Goal: Task Accomplishment & Management: Complete application form

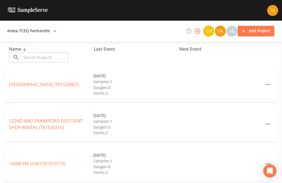
click at [48, 59] on input "text" at bounding box center [45, 57] width 47 height 10
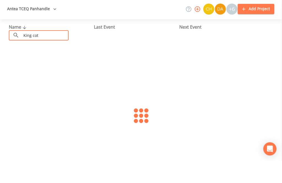
type input "King cott"
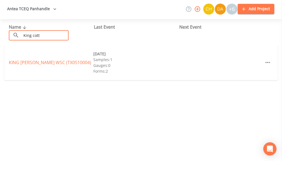
click at [44, 82] on link "KING [PERSON_NAME] WSC (TX0510004)" at bounding box center [50, 85] width 82 height 6
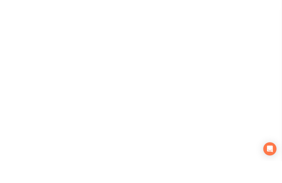
scroll to position [18, 0]
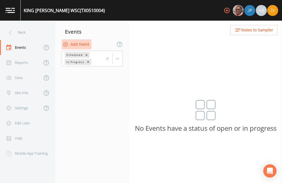
click at [80, 39] on button "Add Event" at bounding box center [77, 44] width 30 height 10
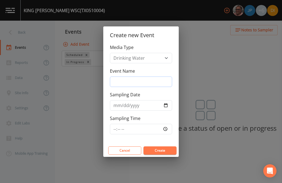
click at [137, 86] on input "Event Name" at bounding box center [141, 82] width 62 height 10
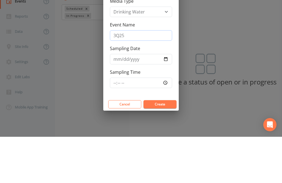
type input "3Q25"
click at [135, 100] on input "Sampling Date" at bounding box center [141, 105] width 62 height 10
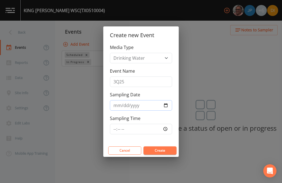
type input "[DATE]"
click at [144, 132] on input "Sampling Time" at bounding box center [141, 129] width 62 height 10
type input "08:00"
click at [165, 152] on button "Create" at bounding box center [160, 151] width 33 height 8
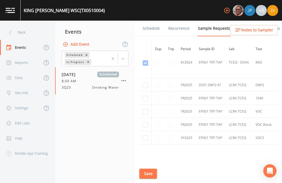
scroll to position [296, 0]
click at [145, 83] on input "checkbox" at bounding box center [146, 86] width 6 height 6
checkbox input "true"
click at [146, 97] on input "checkbox" at bounding box center [146, 100] width 6 height 6
checkbox input "true"
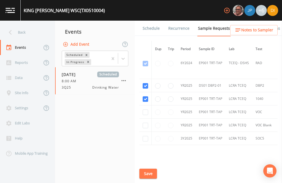
click at [143, 110] on input "checkbox" at bounding box center [146, 113] width 6 height 6
checkbox input "true"
click at [145, 127] on input "checkbox" at bounding box center [146, 126] width 6 height 6
checkbox input "true"
click at [146, 140] on input "checkbox" at bounding box center [146, 139] width 6 height 6
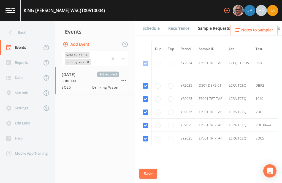
checkbox input "true"
click at [146, 173] on button "Save" at bounding box center [149, 174] width 18 height 10
click at [149, 171] on button "Save" at bounding box center [149, 174] width 18 height 10
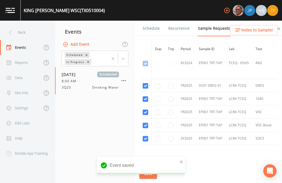
click at [153, 21] on link "Schedule" at bounding box center [151, 28] width 19 height 15
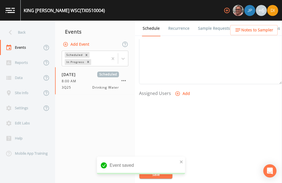
click at [179, 91] on icon "button" at bounding box center [178, 94] width 6 height 6
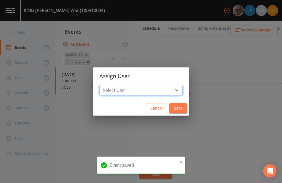
click at [152, 89] on select "Select User [PERSON_NAME] [PERSON_NAME] [PERSON_NAME] [PERSON_NAME] [PERSON_NAM…" at bounding box center [141, 90] width 83 height 10
select select "344ec927-06d4-4db1-b173-80838cd52a46"
click at [170, 108] on button "Save" at bounding box center [179, 108] width 18 height 10
select select
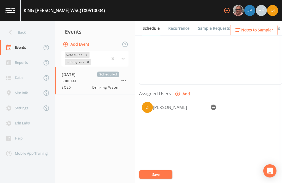
click at [160, 174] on button "Save" at bounding box center [156, 175] width 33 height 8
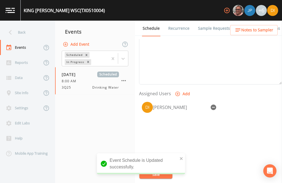
click at [18, 25] on div "Back" at bounding box center [25, 32] width 50 height 15
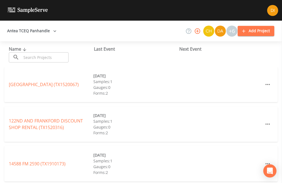
click at [41, 52] on input "text" at bounding box center [45, 57] width 47 height 10
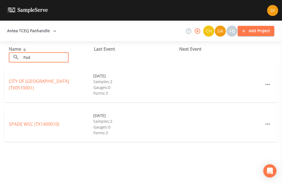
type input "Padu"
click at [44, 78] on link "CITY OF [GEOGRAPHIC_DATA] (TX0510001)" at bounding box center [39, 84] width 60 height 13
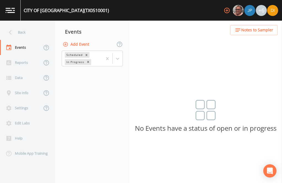
click at [83, 39] on button "Add Event" at bounding box center [77, 44] width 30 height 10
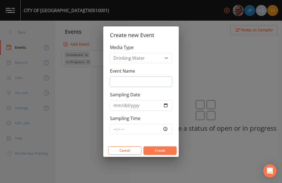
click at [140, 81] on input "Event Name" at bounding box center [141, 82] width 62 height 10
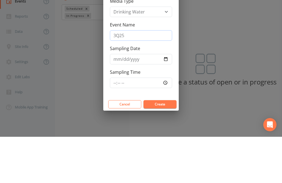
type input "3Q25"
click at [133, 100] on input "Sampling Date" at bounding box center [141, 105] width 62 height 10
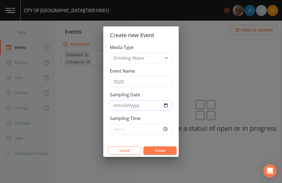
type input "[DATE]"
click at [139, 127] on input "Sampling Time" at bounding box center [141, 129] width 62 height 10
type input "09:00"
click at [163, 151] on button "Create" at bounding box center [160, 151] width 33 height 8
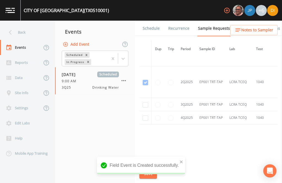
scroll to position [591, 0]
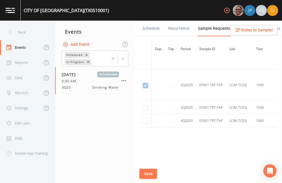
click at [143, 105] on input "checkbox" at bounding box center [146, 108] width 6 height 6
checkbox input "true"
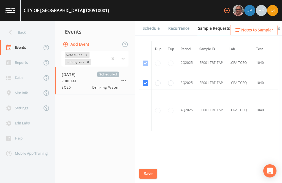
scroll to position [17, 0]
click at [150, 170] on button "Save" at bounding box center [149, 174] width 18 height 10
click at [150, 170] on div "Saving event" at bounding box center [141, 168] width 88 height 22
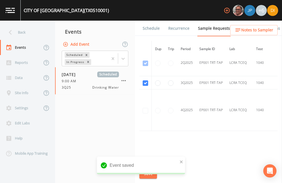
click at [156, 21] on link "Schedule" at bounding box center [151, 28] width 19 height 15
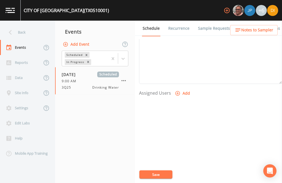
scroll to position [188, 0]
click at [184, 89] on button "Add" at bounding box center [183, 94] width 18 height 10
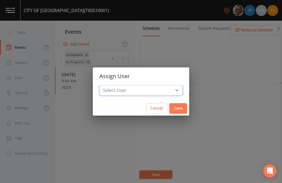
click at [159, 91] on select "Select User [PERSON_NAME] [PERSON_NAME] [PERSON_NAME] [PERSON_NAME] [PERSON_NAM…" at bounding box center [141, 90] width 83 height 10
select select "344ec927-06d4-4db1-b173-80838cd52a46"
click at [170, 108] on button "Save" at bounding box center [179, 108] width 18 height 10
select select
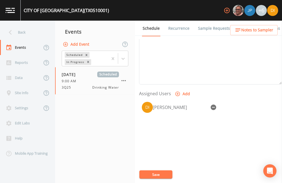
click at [158, 176] on button "Save" at bounding box center [156, 175] width 33 height 8
click at [160, 173] on button "Save" at bounding box center [156, 175] width 33 height 8
click at [23, 25] on div "Back" at bounding box center [25, 32] width 50 height 15
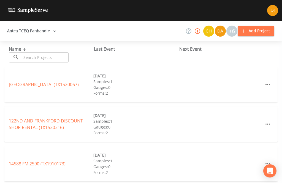
click at [49, 52] on input "text" at bounding box center [45, 57] width 47 height 10
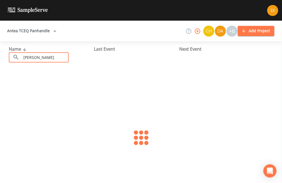
type input "Quanah"
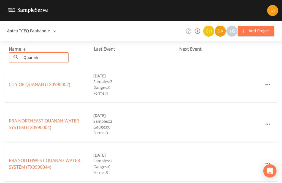
click at [47, 82] on link "CITY OF [GEOGRAPHIC_DATA] (TX0990002)" at bounding box center [39, 85] width 61 height 6
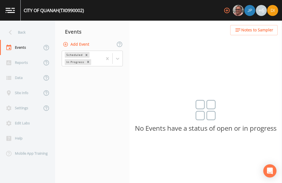
click at [80, 39] on button "Add Event" at bounding box center [77, 44] width 30 height 10
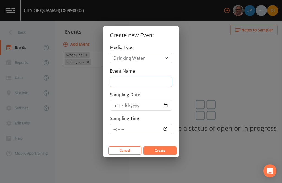
click at [140, 87] on input "Event Name" at bounding box center [141, 82] width 62 height 10
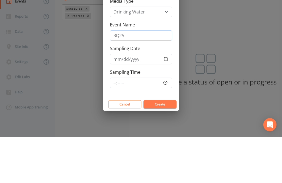
type input "3Q25"
click at [138, 100] on input "Sampling Date" at bounding box center [141, 105] width 62 height 10
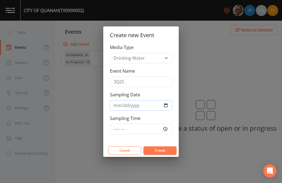
type input "[DATE]"
click at [140, 129] on input "Sampling Time" at bounding box center [141, 129] width 62 height 10
type input "10:00"
click at [156, 151] on button "Create" at bounding box center [160, 151] width 33 height 8
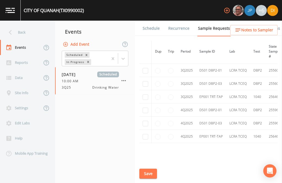
scroll to position [443, 0]
click at [140, 64] on td at bounding box center [146, 70] width 12 height 13
click at [144, 68] on input "checkbox" at bounding box center [146, 71] width 6 height 6
checkbox input "true"
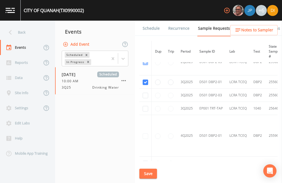
scroll to position [361, 0]
click at [143, 97] on td at bounding box center [146, 95] width 12 height 13
click at [145, 93] on input "checkbox" at bounding box center [146, 96] width 6 height 6
checkbox input "true"
click at [147, 112] on input "checkbox" at bounding box center [146, 109] width 6 height 6
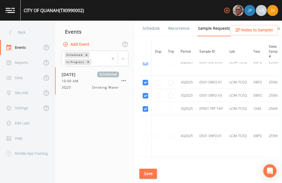
checkbox input "true"
click at [150, 179] on button "Save" at bounding box center [149, 174] width 18 height 10
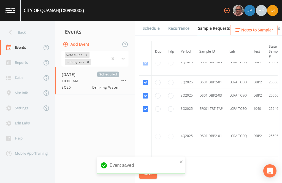
click at [149, 21] on link "Schedule" at bounding box center [151, 28] width 19 height 15
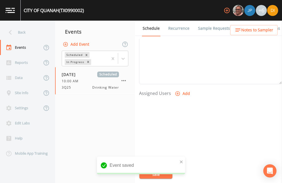
click at [183, 89] on button "Add" at bounding box center [183, 94] width 18 height 10
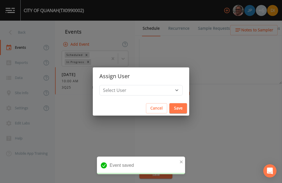
scroll to position [188, 0]
click at [159, 93] on select "Select User [PERSON_NAME] [PERSON_NAME] [PERSON_NAME] [PERSON_NAME] [PERSON_NAM…" at bounding box center [141, 90] width 83 height 10
select select "344ec927-06d4-4db1-b173-80838cd52a46"
click at [170, 106] on button "Save" at bounding box center [179, 108] width 18 height 10
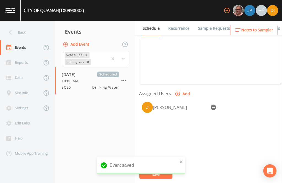
select select
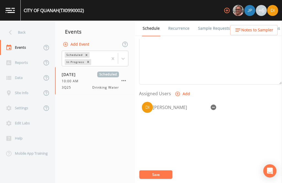
click at [157, 179] on button "Save" at bounding box center [156, 175] width 33 height 8
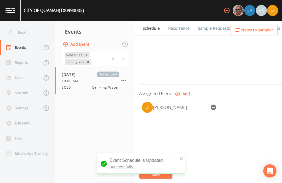
click at [28, 25] on div "Back" at bounding box center [25, 32] width 50 height 15
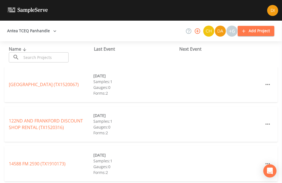
click at [47, 52] on input "text" at bounding box center [45, 57] width 47 height 10
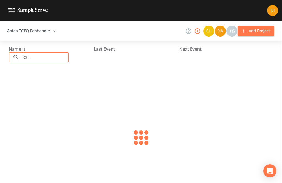
type input "Chill"
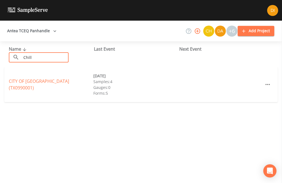
click at [62, 78] on link "CITY OF [GEOGRAPHIC_DATA] (TX0990001)" at bounding box center [39, 84] width 60 height 13
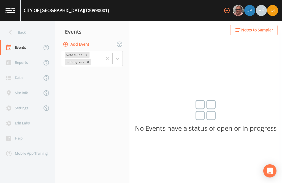
click at [78, 39] on button "Add Event" at bounding box center [77, 44] width 30 height 10
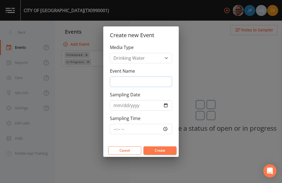
click at [143, 86] on input "Event Name" at bounding box center [141, 82] width 62 height 10
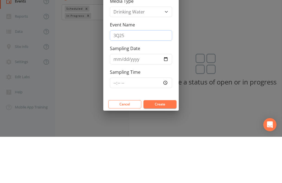
type input "3Q25"
click at [142, 100] on input "Sampling Date" at bounding box center [141, 105] width 62 height 10
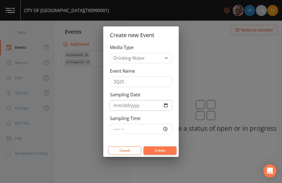
type input "[DATE]"
click at [158, 130] on input "Sampling Time" at bounding box center [141, 129] width 62 height 10
type input "10:45"
click at [168, 148] on button "Create" at bounding box center [160, 151] width 33 height 8
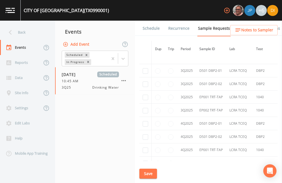
scroll to position [1701, 0]
click at [143, 117] on td at bounding box center [146, 110] width 12 height 13
click at [144, 113] on input "checkbox" at bounding box center [146, 111] width 6 height 6
checkbox input "true"
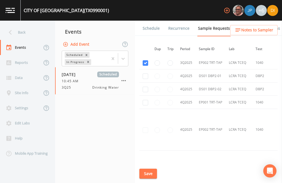
scroll to position [1512, 0]
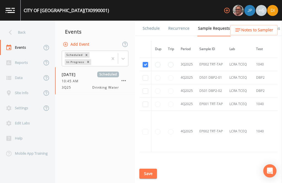
click at [148, 54] on input "checkbox" at bounding box center [146, 52] width 6 height 6
checkbox input "true"
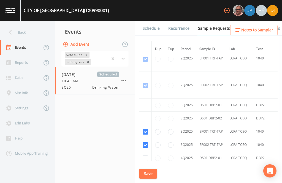
scroll to position [1460, 0]
click at [145, 117] on input "checkbox" at bounding box center [146, 119] width 6 height 6
checkbox input "true"
click at [146, 103] on input "checkbox" at bounding box center [146, 106] width 6 height 6
checkbox input "true"
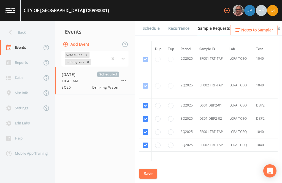
click at [151, 172] on button "Save" at bounding box center [149, 174] width 18 height 10
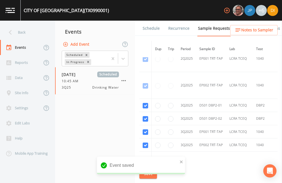
click at [157, 21] on link "Schedule" at bounding box center [151, 28] width 19 height 15
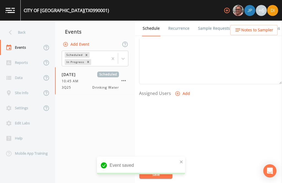
click at [184, 89] on button "Add" at bounding box center [183, 94] width 18 height 10
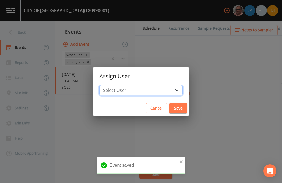
click at [152, 90] on select "Select User [PERSON_NAME] [PERSON_NAME] [PERSON_NAME] [PERSON_NAME] [PERSON_NAM…" at bounding box center [141, 90] width 83 height 10
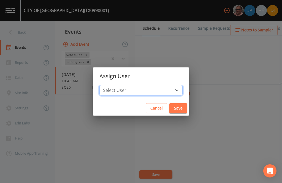
select select "344ec927-06d4-4db1-b173-80838cd52a46"
click at [170, 107] on button "Save" at bounding box center [179, 108] width 18 height 10
select select
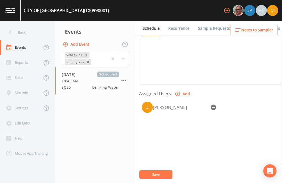
click at [158, 174] on button "Save" at bounding box center [156, 175] width 33 height 8
click at [160, 173] on button "Save" at bounding box center [156, 175] width 33 height 8
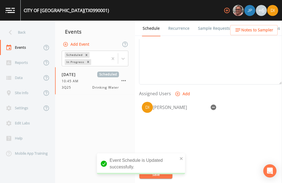
click at [22, 25] on div "Back" at bounding box center [25, 32] width 50 height 15
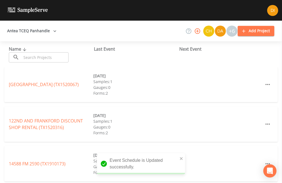
click at [51, 52] on input "text" at bounding box center [45, 57] width 47 height 10
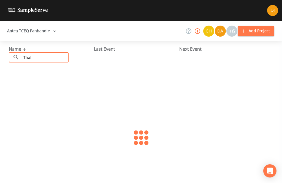
type input "[PERSON_NAME]"
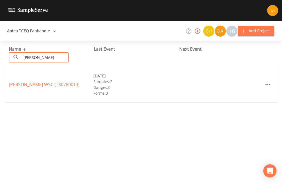
click at [54, 82] on link "[PERSON_NAME] WSC (TX0780013)" at bounding box center [44, 85] width 71 height 6
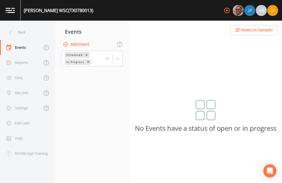
click at [84, 39] on button "Add Event" at bounding box center [77, 44] width 30 height 10
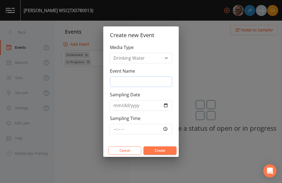
click at [138, 84] on input "Event Name" at bounding box center [141, 82] width 62 height 10
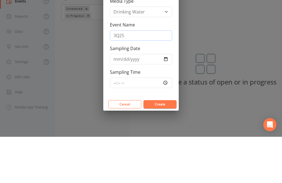
type input "3Q25"
click at [143, 100] on input "Sampling Date" at bounding box center [141, 105] width 62 height 10
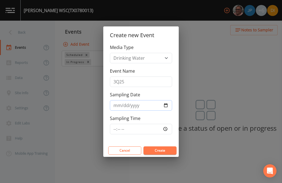
type input "[DATE]"
click at [153, 127] on input "Sampling Time" at bounding box center [141, 129] width 62 height 10
type input "11:45"
click at [172, 152] on button "Create" at bounding box center [160, 151] width 33 height 8
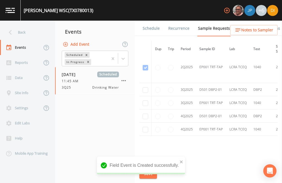
scroll to position [654, 0]
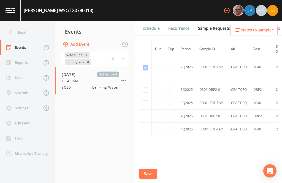
click at [148, 101] on input "checkbox" at bounding box center [146, 104] width 6 height 6
checkbox input "true"
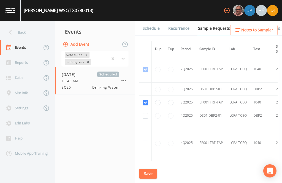
scroll to position [550, 0]
click at [144, 87] on input "checkbox" at bounding box center [146, 90] width 6 height 6
checkbox input "true"
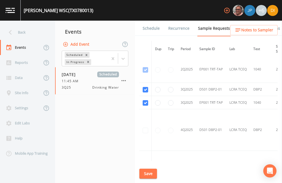
click at [151, 176] on button "Save" at bounding box center [149, 174] width 18 height 10
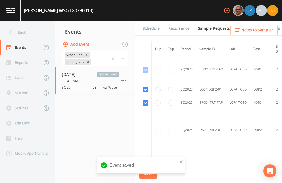
click at [150, 21] on link "Schedule" at bounding box center [151, 28] width 19 height 15
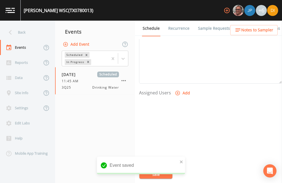
scroll to position [188, 0]
click at [182, 89] on button "Add" at bounding box center [183, 94] width 18 height 10
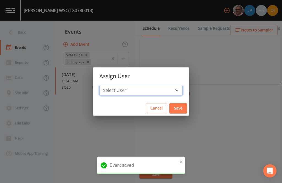
click at [157, 89] on select "Select User [PERSON_NAME] [PERSON_NAME] [PERSON_NAME] [PERSON_NAME] [PERSON_NAM…" at bounding box center [141, 90] width 83 height 10
select select "344ec927-06d4-4db1-b173-80838cd52a46"
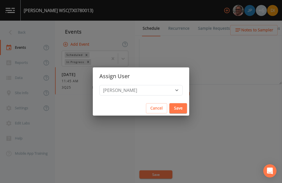
click at [170, 105] on button "Save" at bounding box center [179, 108] width 18 height 10
select select
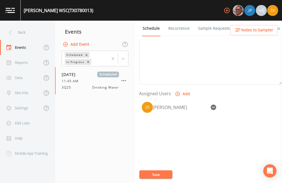
click at [154, 175] on button "Save" at bounding box center [156, 175] width 33 height 8
click at [160, 178] on button "Save" at bounding box center [156, 175] width 33 height 8
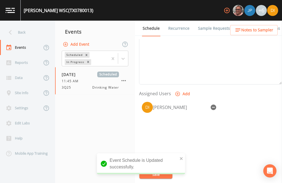
click at [25, 25] on div "Back" at bounding box center [25, 32] width 50 height 15
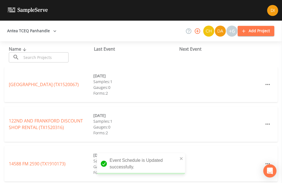
click at [52, 52] on input "text" at bounding box center [45, 57] width 47 height 10
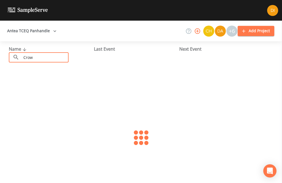
type input "[PERSON_NAME]"
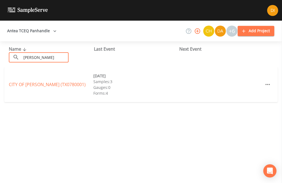
click at [49, 82] on link "[GEOGRAPHIC_DATA][PERSON_NAME] (TX0780001)" at bounding box center [47, 85] width 77 height 6
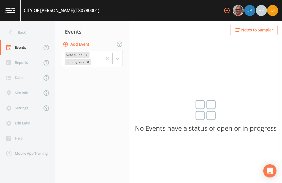
click at [86, 39] on button "Add Event" at bounding box center [77, 44] width 30 height 10
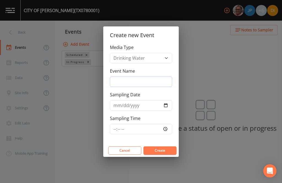
click at [145, 83] on input "Event Name" at bounding box center [141, 82] width 62 height 10
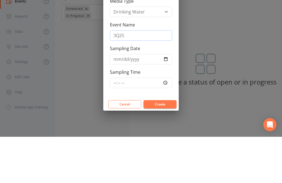
type input "3Q25"
click at [146, 100] on input "Sampling Date" at bounding box center [141, 105] width 62 height 10
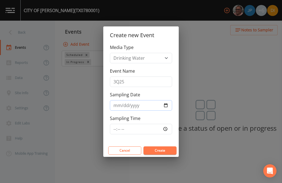
type input "[DATE]"
click at [152, 132] on input "Sampling Time" at bounding box center [141, 129] width 62 height 10
type input "12:30"
click at [167, 149] on button "Create" at bounding box center [160, 151] width 33 height 8
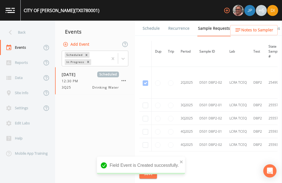
scroll to position [407, 0]
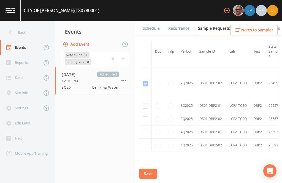
click at [145, 103] on input "checkbox" at bounding box center [146, 106] width 6 height 6
checkbox input "true"
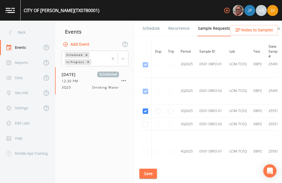
scroll to position [331, 0]
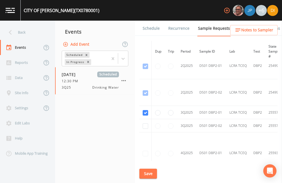
click at [145, 124] on input "checkbox" at bounding box center [146, 127] width 6 height 6
checkbox input "true"
click at [149, 173] on button "Save" at bounding box center [149, 174] width 18 height 10
click at [150, 175] on button "Save" at bounding box center [149, 174] width 18 height 10
click at [152, 21] on link "Schedule" at bounding box center [151, 28] width 19 height 15
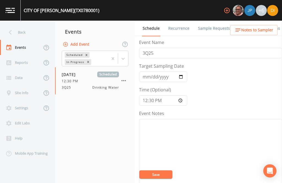
click at [216, 21] on link "Sample Requests" at bounding box center [214, 28] width 34 height 15
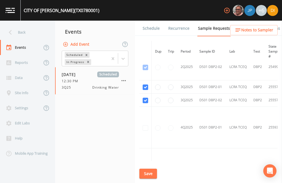
scroll to position [357, 0]
click at [152, 173] on button "Save" at bounding box center [149, 174] width 18 height 10
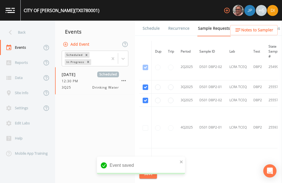
click at [154, 21] on link "Schedule" at bounding box center [151, 28] width 19 height 15
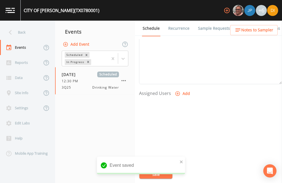
scroll to position [188, 0]
click at [182, 89] on button "Add" at bounding box center [183, 94] width 18 height 10
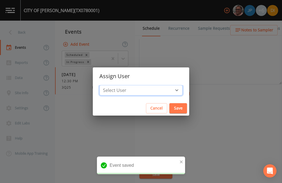
click at [155, 92] on select "Select User [PERSON_NAME] [PERSON_NAME] [PERSON_NAME] [PERSON_NAME] [PERSON_NAM…" at bounding box center [141, 90] width 83 height 10
select select "344ec927-06d4-4db1-b173-80838cd52a46"
click at [170, 107] on button "Save" at bounding box center [179, 108] width 18 height 10
select select
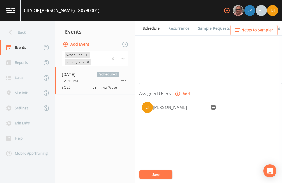
click at [161, 175] on button "Save" at bounding box center [156, 175] width 33 height 8
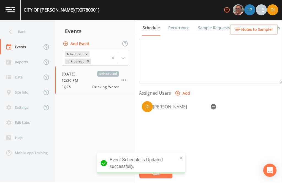
scroll to position [18, 0]
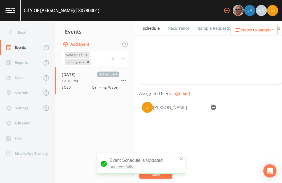
click at [23, 25] on div "Back" at bounding box center [25, 32] width 50 height 15
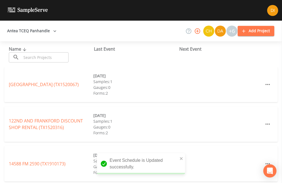
click at [47, 52] on input "text" at bounding box center [45, 57] width 47 height 10
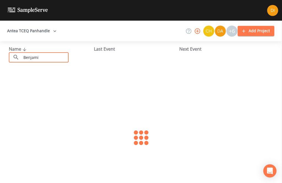
type input "[PERSON_NAME]"
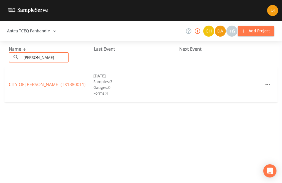
click at [55, 82] on link "CITY OF [PERSON_NAME] (TX1380011)" at bounding box center [47, 85] width 77 height 6
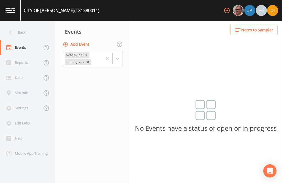
click at [84, 39] on button "Add Event" at bounding box center [77, 44] width 30 height 10
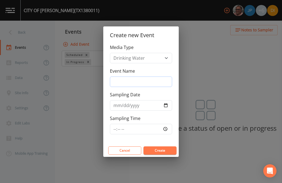
click at [143, 81] on input "Event Name" at bounding box center [141, 82] width 62 height 10
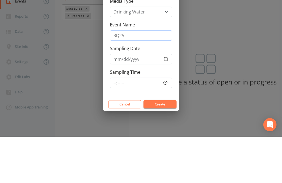
type input "3Q25"
click at [133, 100] on input "Sampling Date" at bounding box center [141, 105] width 62 height 10
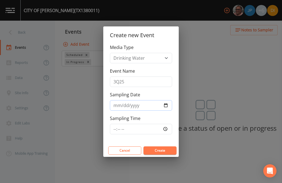
type input "[DATE]"
click at [150, 130] on input "Sampling Time" at bounding box center [141, 129] width 62 height 10
type input "13:30"
click at [165, 149] on button "Create" at bounding box center [160, 151] width 33 height 8
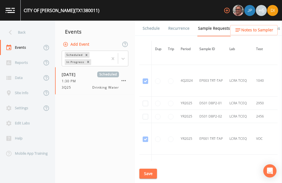
scroll to position [753, 0]
click at [148, 101] on input "checkbox" at bounding box center [146, 104] width 6 height 6
checkbox input "true"
click at [146, 114] on input "checkbox" at bounding box center [146, 117] width 6 height 6
checkbox input "true"
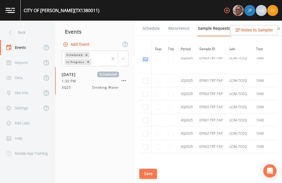
scroll to position [1324, 0]
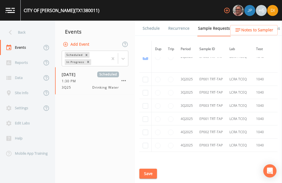
click at [147, 82] on input "checkbox" at bounding box center [146, 80] width 6 height 6
checkbox input "true"
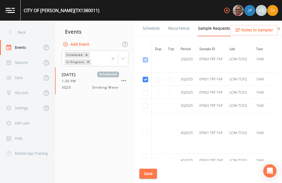
scroll to position [1150, 0]
click at [146, 94] on input "checkbox" at bounding box center [146, 93] width 6 height 6
checkbox input "true"
click at [146, 108] on input "checkbox" at bounding box center [146, 106] width 6 height 6
checkbox input "true"
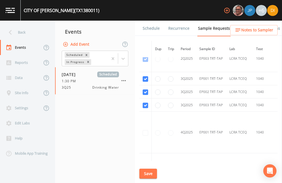
click at [149, 174] on button "Save" at bounding box center [149, 174] width 18 height 10
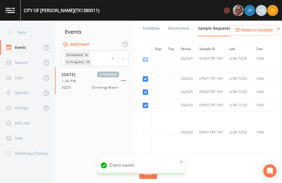
click at [153, 21] on link "Schedule" at bounding box center [151, 28] width 19 height 15
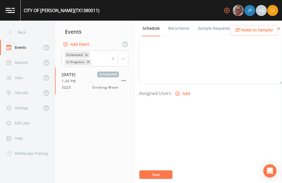
scroll to position [188, 0]
click at [182, 89] on button "Add" at bounding box center [183, 94] width 18 height 10
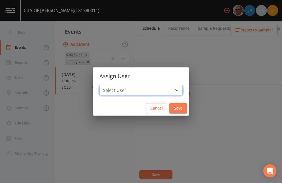
click at [156, 89] on select "Select User [PERSON_NAME] [PERSON_NAME] [PERSON_NAME] [PERSON_NAME] [PERSON_NAM…" at bounding box center [141, 90] width 83 height 10
select select "344ec927-06d4-4db1-b173-80838cd52a46"
click at [170, 106] on button "Save" at bounding box center [179, 108] width 18 height 10
select select
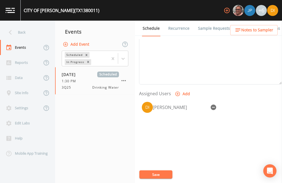
click at [159, 171] on button "Save" at bounding box center [156, 175] width 33 height 8
click at [162, 172] on button "Save" at bounding box center [156, 175] width 33 height 8
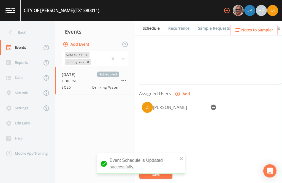
click at [28, 25] on div "Back" at bounding box center [25, 32] width 50 height 15
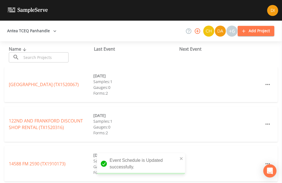
click at [56, 52] on input "text" at bounding box center [45, 57] width 47 height 10
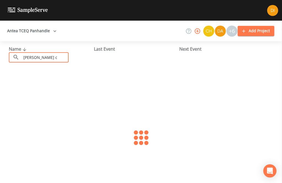
type input "[PERSON_NAME] co"
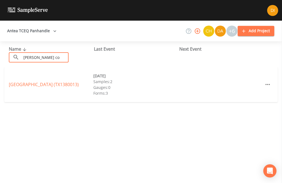
click at [25, 82] on link "[GEOGRAPHIC_DATA] (TX1380013)" at bounding box center [44, 85] width 70 height 6
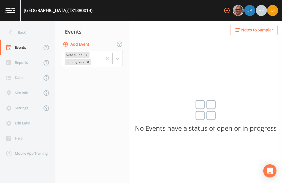
click at [82, 39] on button "Add Event" at bounding box center [77, 44] width 30 height 10
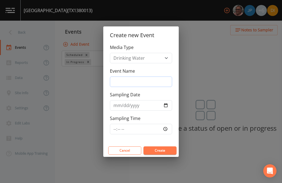
click at [143, 82] on input "Event Name" at bounding box center [141, 82] width 62 height 10
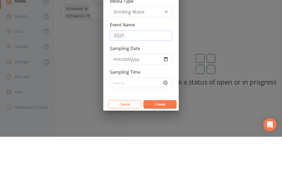
type input "3Q25"
click at [140, 100] on input "Sampling Date" at bounding box center [141, 105] width 62 height 10
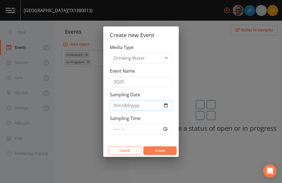
type input "[DATE]"
click at [157, 131] on input "Sampling Time" at bounding box center [141, 129] width 62 height 10
type input "14:30"
click at [171, 153] on button "Create" at bounding box center [160, 151] width 33 height 8
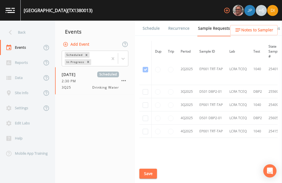
scroll to position [357, 0]
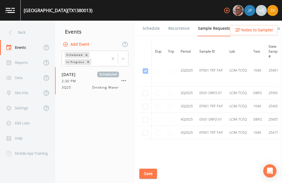
click at [146, 104] on input "checkbox" at bounding box center [146, 107] width 6 height 6
checkbox input "true"
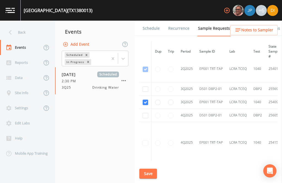
scroll to position [300, 0]
click at [148, 88] on input "checkbox" at bounding box center [146, 91] width 6 height 6
checkbox input "true"
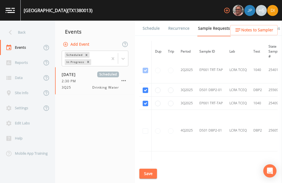
click at [151, 172] on button "Save" at bounding box center [149, 174] width 18 height 10
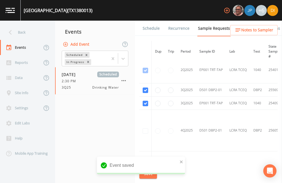
click at [152, 21] on link "Schedule" at bounding box center [151, 28] width 19 height 15
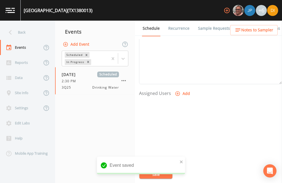
scroll to position [188, 0]
click at [182, 89] on button "Add" at bounding box center [183, 94] width 18 height 10
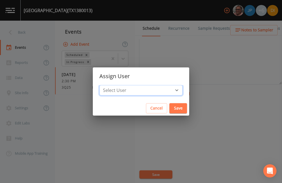
click at [154, 90] on select "Select User [PERSON_NAME] [PERSON_NAME] [PERSON_NAME] [PERSON_NAME] [PERSON_NAM…" at bounding box center [141, 90] width 83 height 10
select select "344ec927-06d4-4db1-b173-80838cd52a46"
click at [170, 106] on button "Save" at bounding box center [179, 108] width 18 height 10
select select
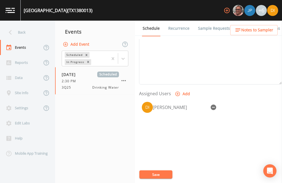
click at [163, 178] on button "Save" at bounding box center [156, 175] width 33 height 8
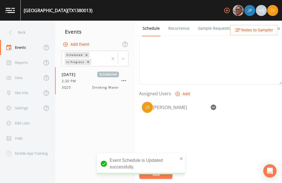
click at [25, 25] on div "Back" at bounding box center [25, 32] width 50 height 15
